Goal: Check status: Check status

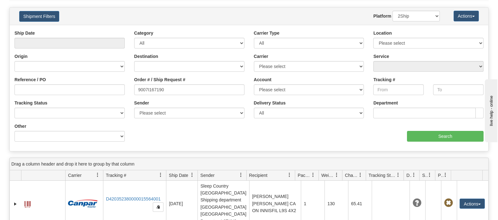
drag, startPoint x: 186, startPoint y: 95, endPoint x: 173, endPoint y: 94, distance: 12.6
click at [173, 94] on div "Order # / Ship Request # 9007I167190" at bounding box center [189, 88] width 120 height 23
drag, startPoint x: 172, startPoint y: 91, endPoint x: 90, endPoint y: 90, distance: 81.6
click at [90, 30] on div "Reference / PO Order # / Ship Request # 9007I167190 Account Please select Canad…" at bounding box center [249, 30] width 478 height 0
paste input "2I160607"
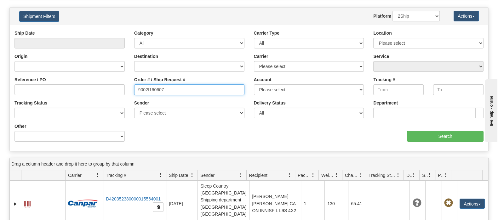
type input "9002I160607"
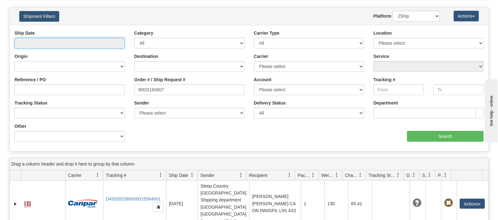
click at [78, 43] on input "text" at bounding box center [69, 43] width 110 height 11
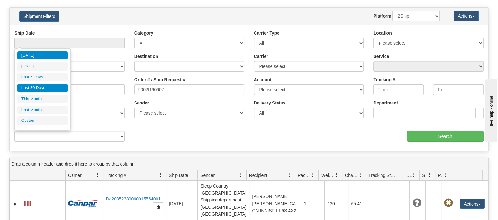
click at [60, 90] on li "Last 30 Days" at bounding box center [42, 88] width 50 height 9
type input "From [DATE] To [DATE]"
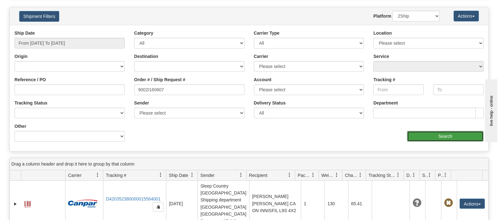
click at [456, 137] on input "Search" at bounding box center [445, 136] width 77 height 11
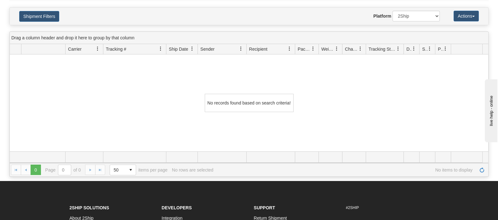
click at [48, 9] on div "Shipment Filters Website Agent Nothing selected Client User Platform 2Ship Impo…" at bounding box center [249, 16] width 478 height 17
click at [48, 15] on button "Shipment Filters" at bounding box center [39, 16] width 40 height 11
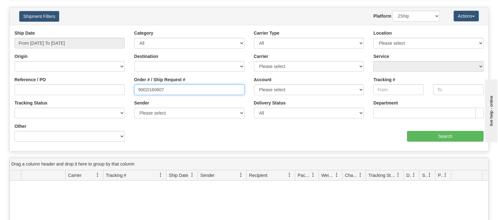
click at [178, 86] on input "9002I160607" at bounding box center [189, 89] width 110 height 11
click at [139, 87] on input "9002I160607" at bounding box center [189, 89] width 110 height 11
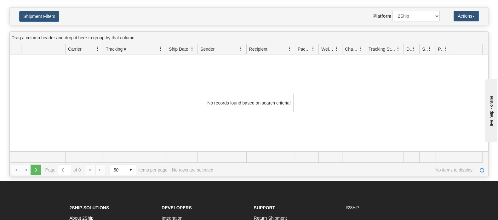
click at [60, 12] on h4 "Shipment Filters" at bounding box center [53, 16] width 78 height 11
click at [55, 14] on button "Shipment Filters" at bounding box center [39, 16] width 40 height 11
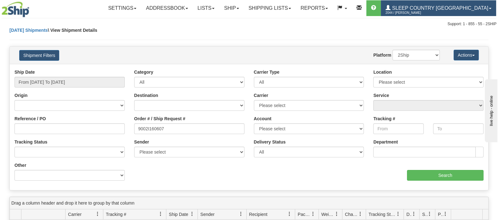
click at [433, 10] on span "2044 / [PERSON_NAME]" at bounding box center [408, 13] width 47 height 6
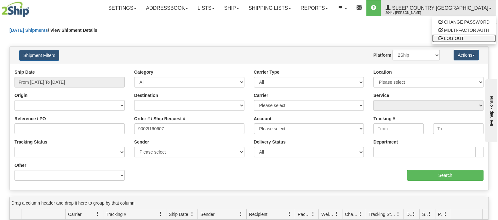
click at [452, 40] on span "LOG OUT" at bounding box center [454, 38] width 20 height 5
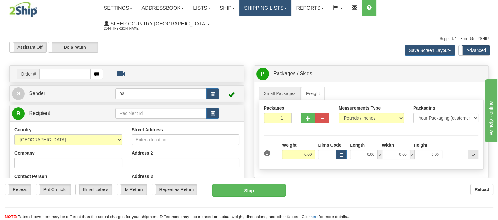
click at [291, 11] on link "Shipping lists" at bounding box center [265, 8] width 52 height 16
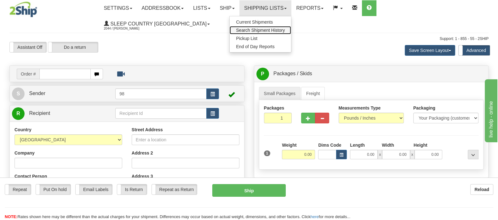
click at [285, 31] on span "Search Shipment History" at bounding box center [260, 30] width 49 height 5
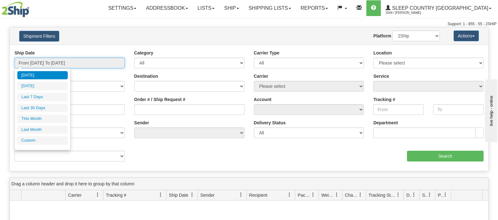
click at [57, 58] on input "From [DATE] To [DATE]" at bounding box center [69, 63] width 110 height 11
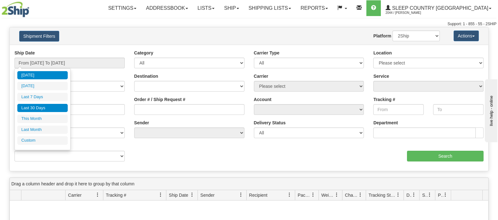
drag, startPoint x: 59, startPoint y: 102, endPoint x: 57, endPoint y: 106, distance: 4.4
click at [59, 103] on ul "[DATE] [DATE] Last 7 Days Last 30 Days This Month Last Month Custom" at bounding box center [42, 108] width 50 height 74
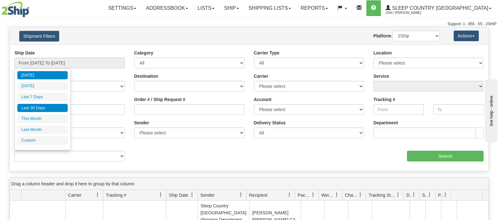
click at [58, 106] on li "Last 30 Days" at bounding box center [42, 108] width 50 height 9
type input "From [DATE] To [DATE]"
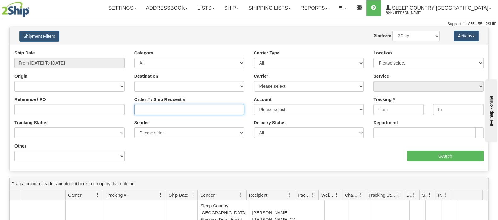
click at [165, 114] on input "Order # / Ship Request #" at bounding box center [189, 109] width 110 height 11
paste input "9002I160607"
type input "9002I160607"
click at [405, 153] on div "aaa Search" at bounding box center [368, 152] width 239 height 19
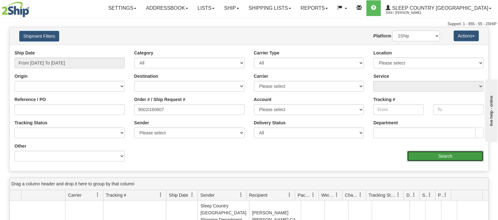
click at [414, 154] on input "Search" at bounding box center [445, 156] width 77 height 11
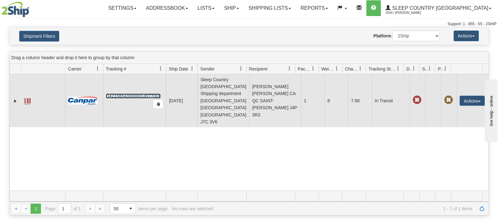
click at [116, 94] on link "D421585430000014577001" at bounding box center [133, 96] width 55 height 5
